Goal: Information Seeking & Learning: Learn about a topic

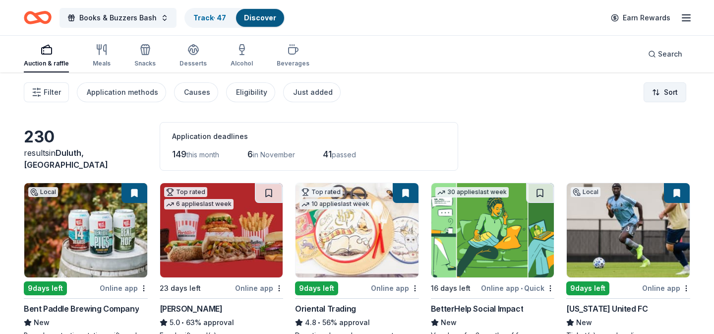
click at [681, 90] on html "Books & Buzzers Bash Track · 47 Discover Earn Rewards Auction & raffle Meals Sn…" at bounding box center [357, 167] width 714 height 334
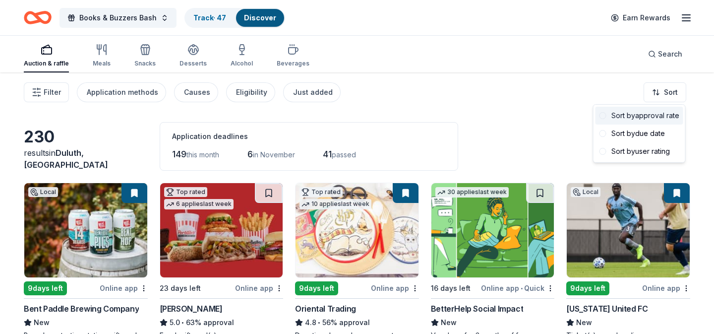
click at [662, 114] on div "Sort by approval rate" at bounding box center [639, 116] width 88 height 18
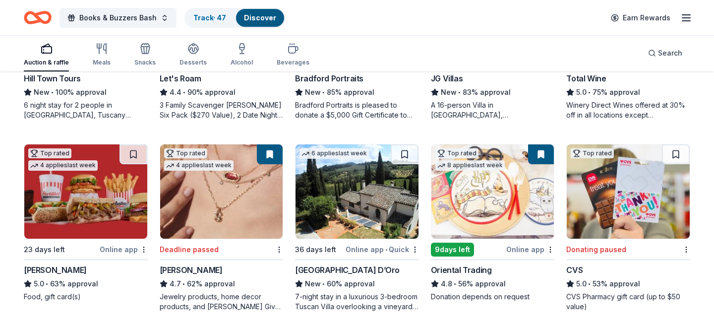
scroll to position [231, 0]
click at [115, 211] on img at bounding box center [85, 191] width 123 height 94
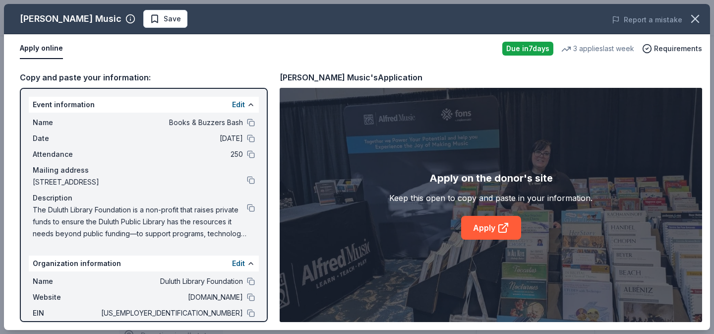
scroll to position [214, 0]
